Goal: Information Seeking & Learning: Learn about a topic

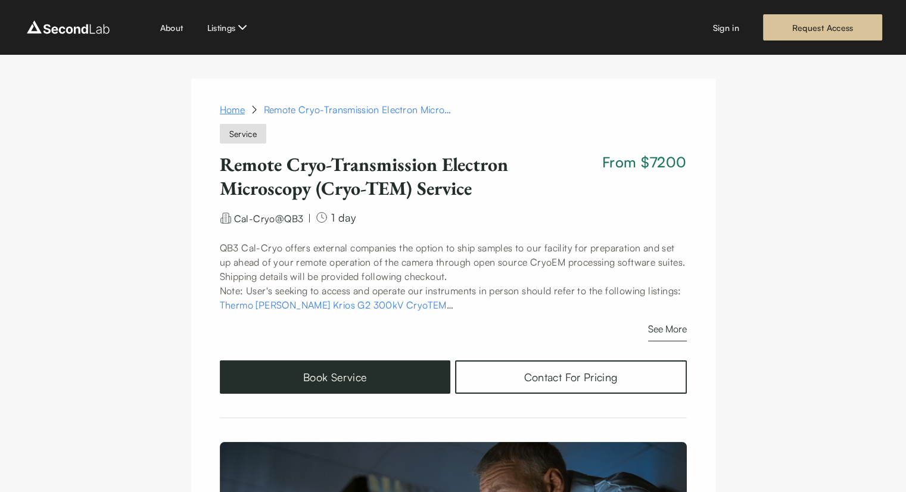
click at [236, 104] on link "Home" at bounding box center [232, 109] width 25 height 14
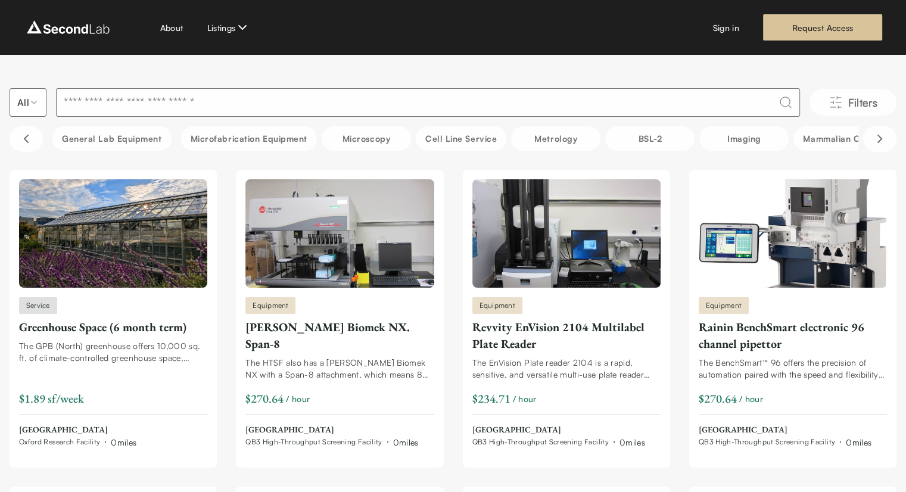
click at [303, 100] on input at bounding box center [428, 102] width 744 height 29
type input "**********"
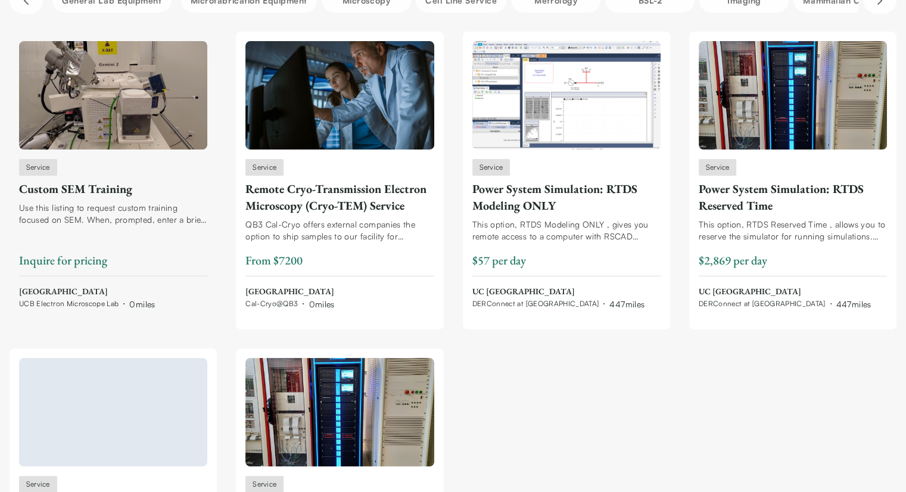
scroll to position [39, 0]
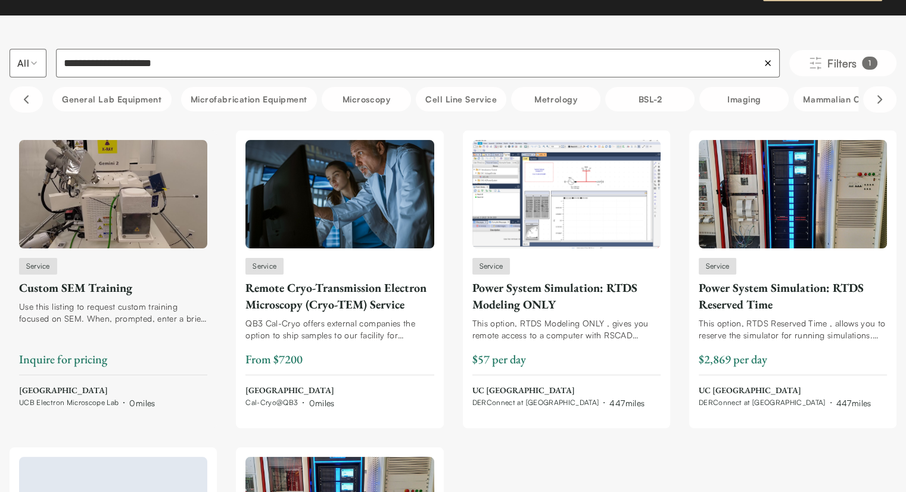
click at [114, 291] on div "Custom SEM Training" at bounding box center [113, 287] width 188 height 17
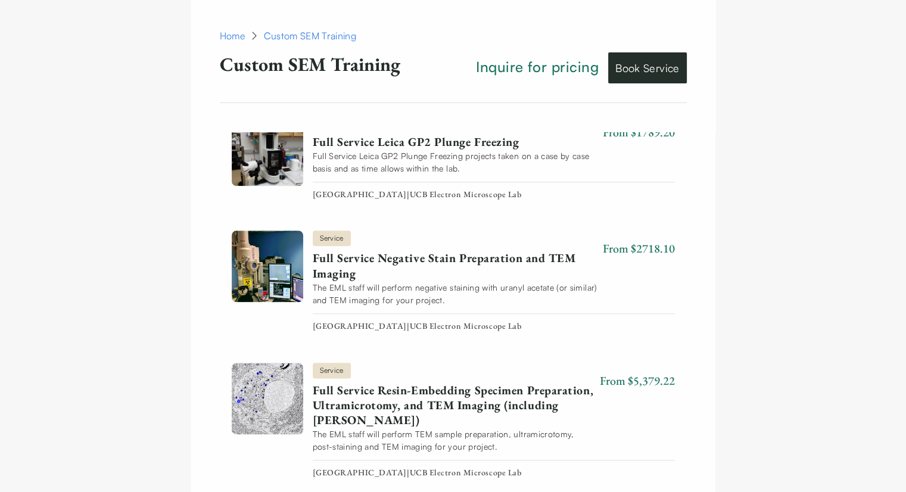
scroll to position [1332, 0]
click at [506, 263] on link "Full Service Negative Stain Preparation and TEM Imaging" at bounding box center [455, 265] width 285 height 30
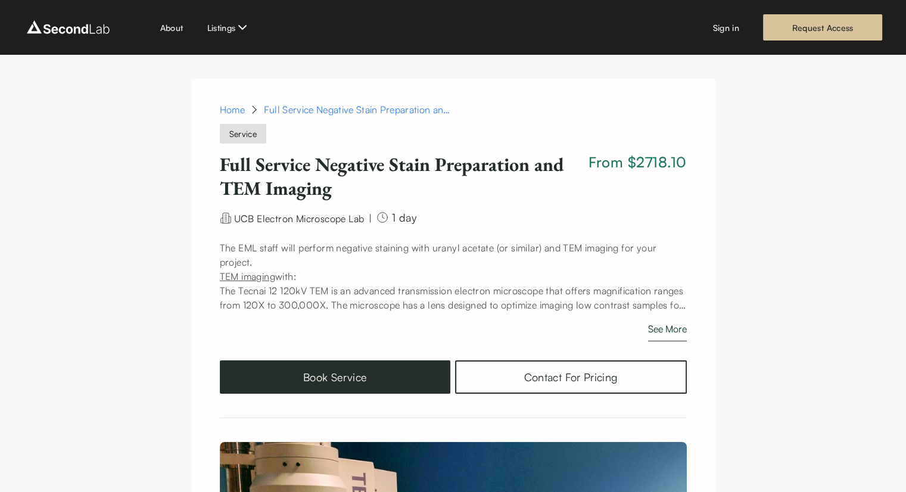
click at [679, 330] on button "See More" at bounding box center [667, 332] width 39 height 20
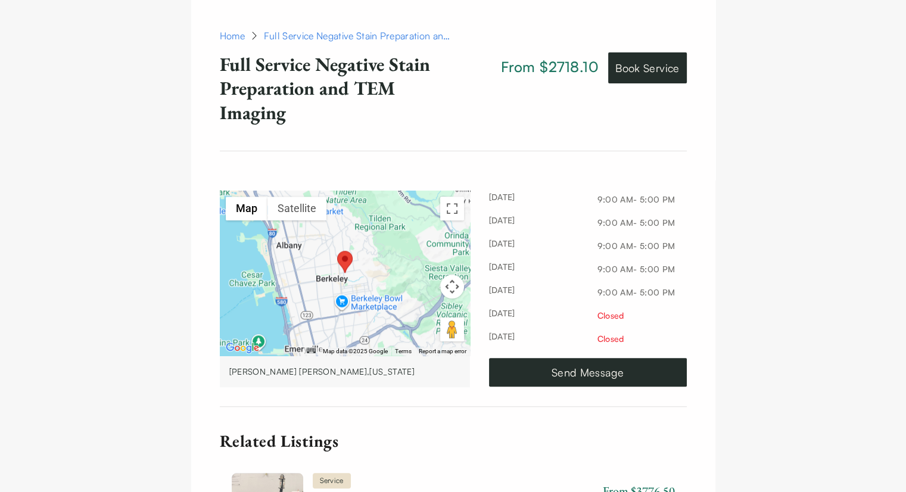
scroll to position [979, 0]
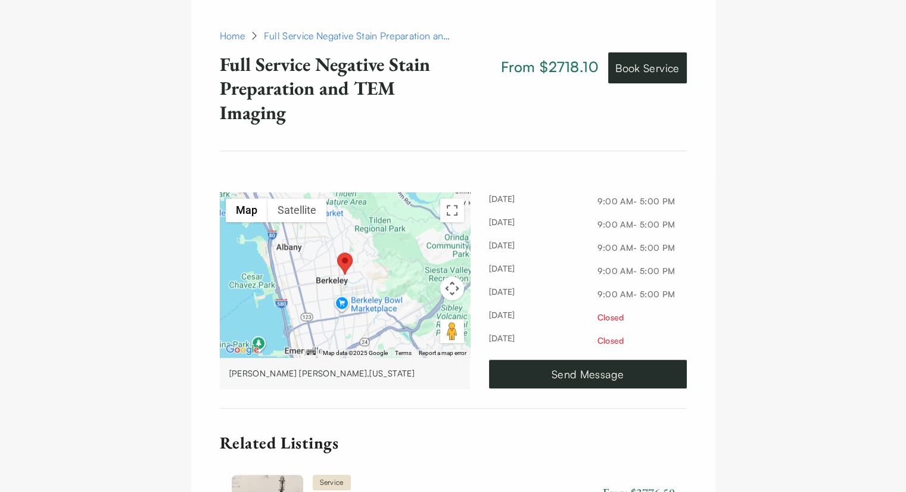
click at [718, 338] on div "**********" at bounding box center [453, 30] width 906 height 1909
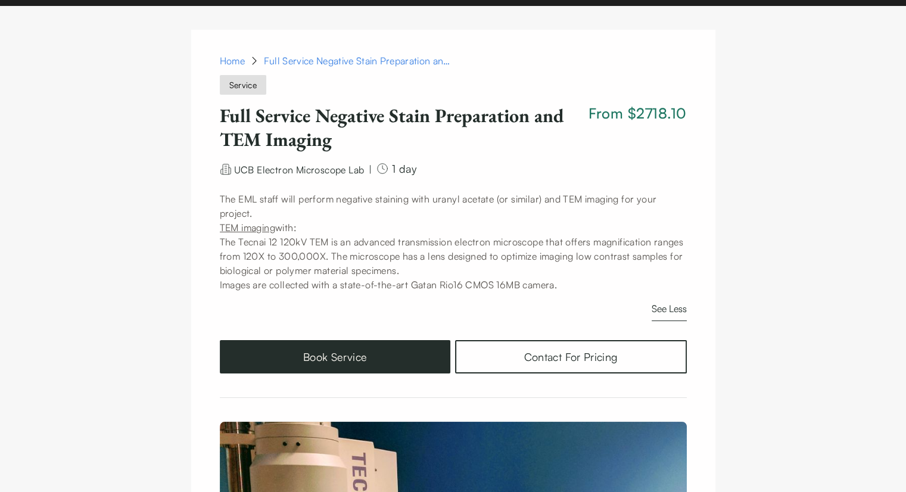
scroll to position [0, 0]
